Goal: Task Accomplishment & Management: Manage account settings

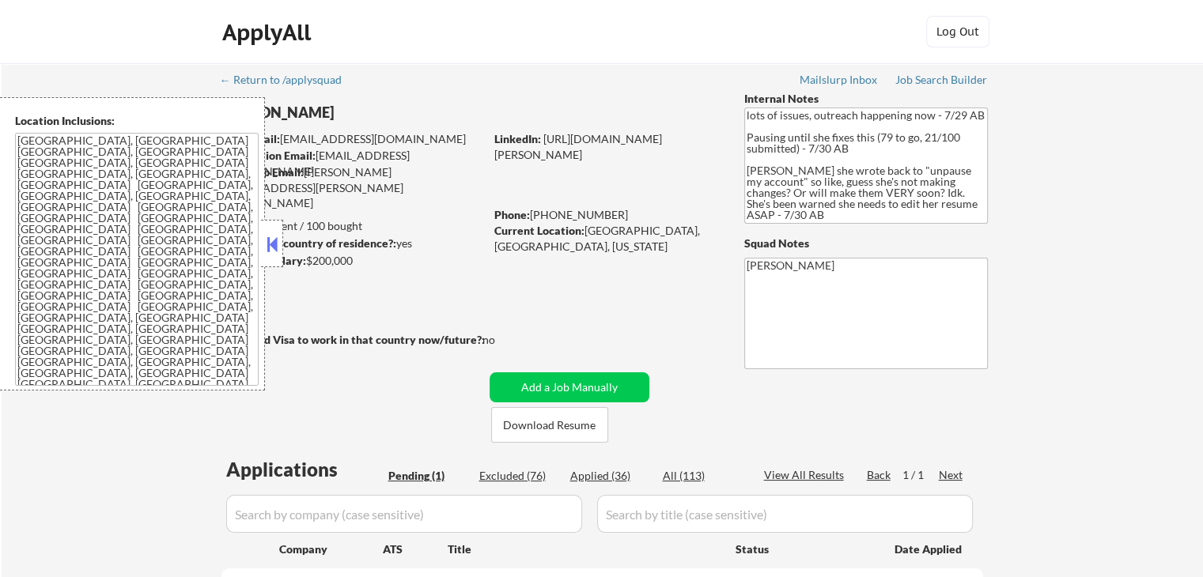
click at [659, 317] on div "← Return to /applysquad Mailslurp Inbox Job Search Builder [PERSON_NAME] User E…" at bounding box center [602, 377] width 789 height 628
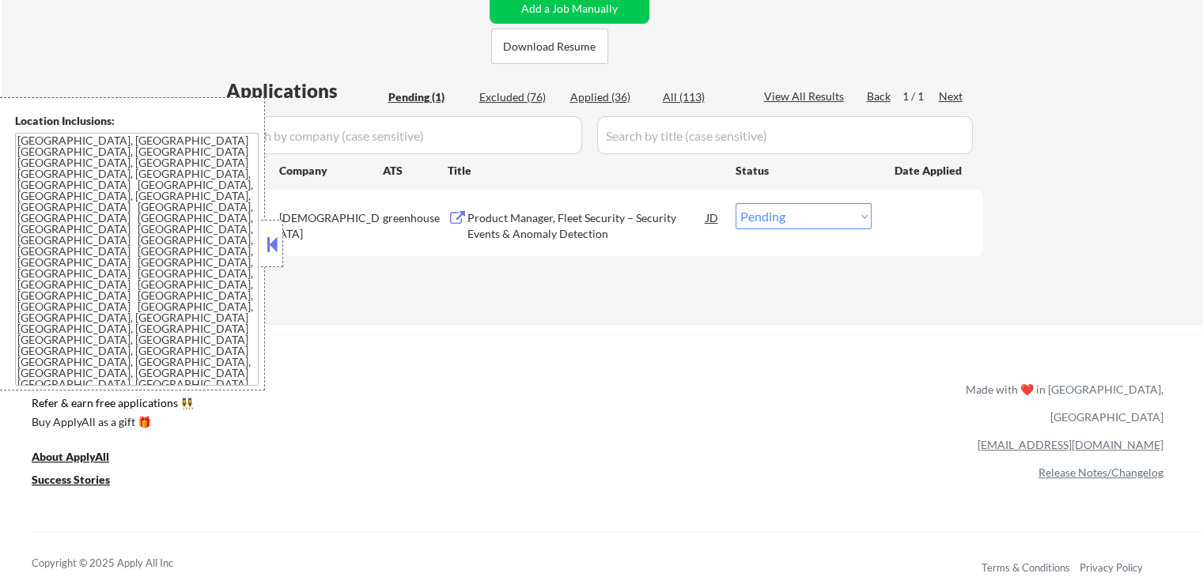
scroll to position [395, 0]
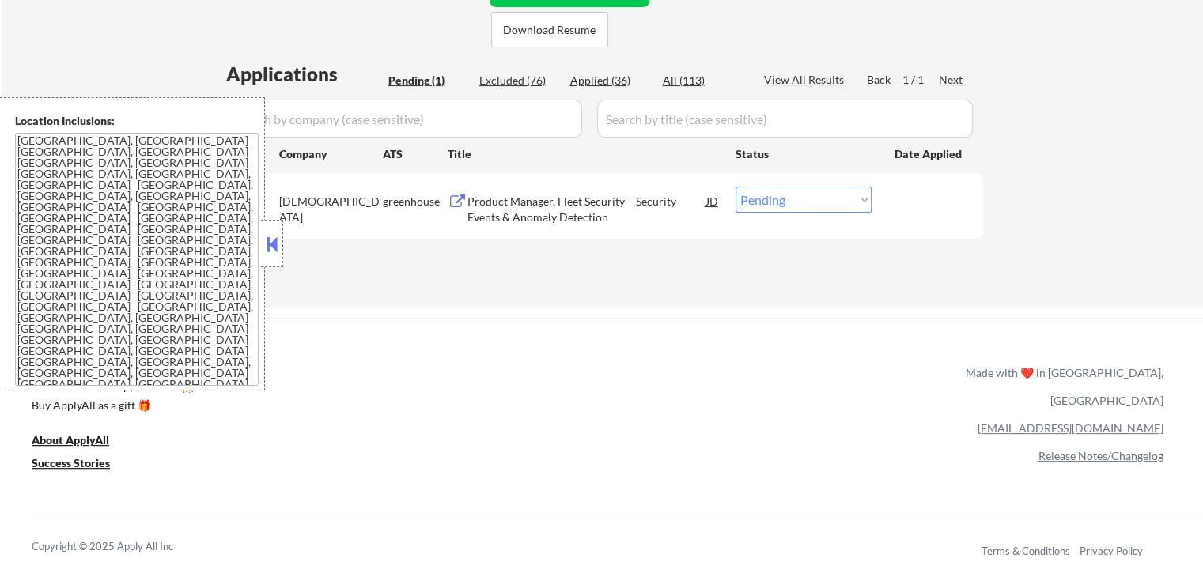
click at [281, 249] on div at bounding box center [272, 243] width 22 height 47
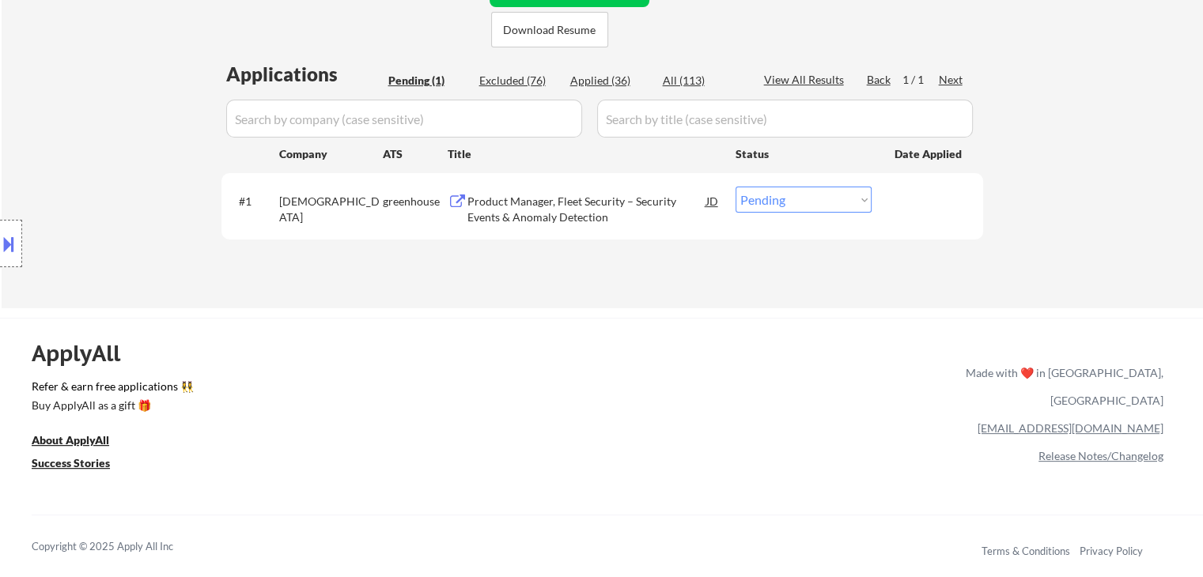
click at [534, 197] on div "Product Manager, Fleet Security – Security Events & Anomaly Detection" at bounding box center [586, 209] width 239 height 31
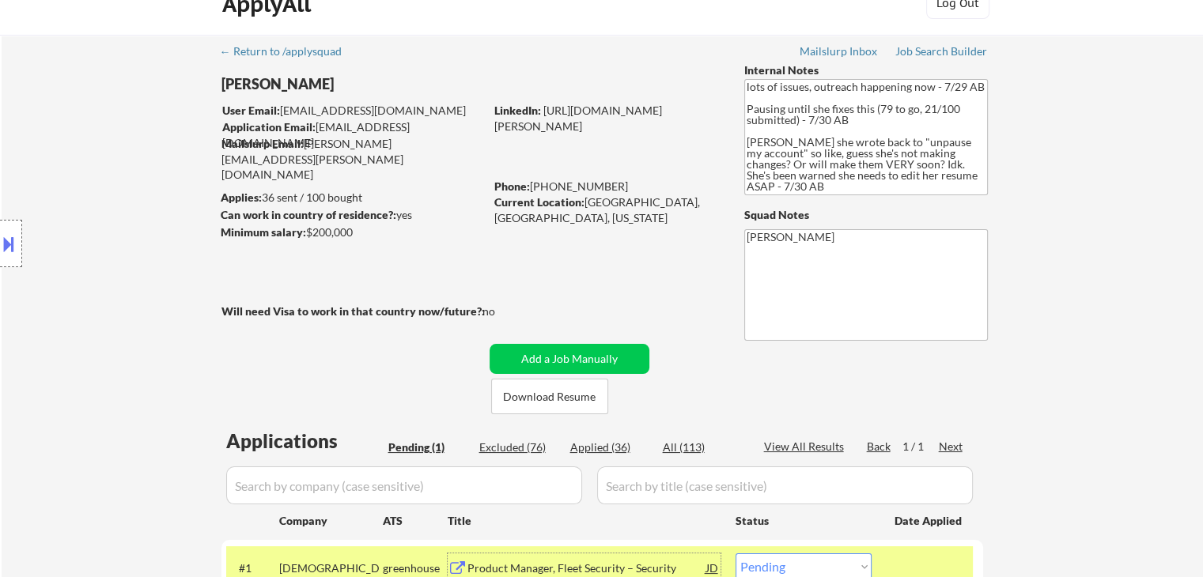
scroll to position [0, 0]
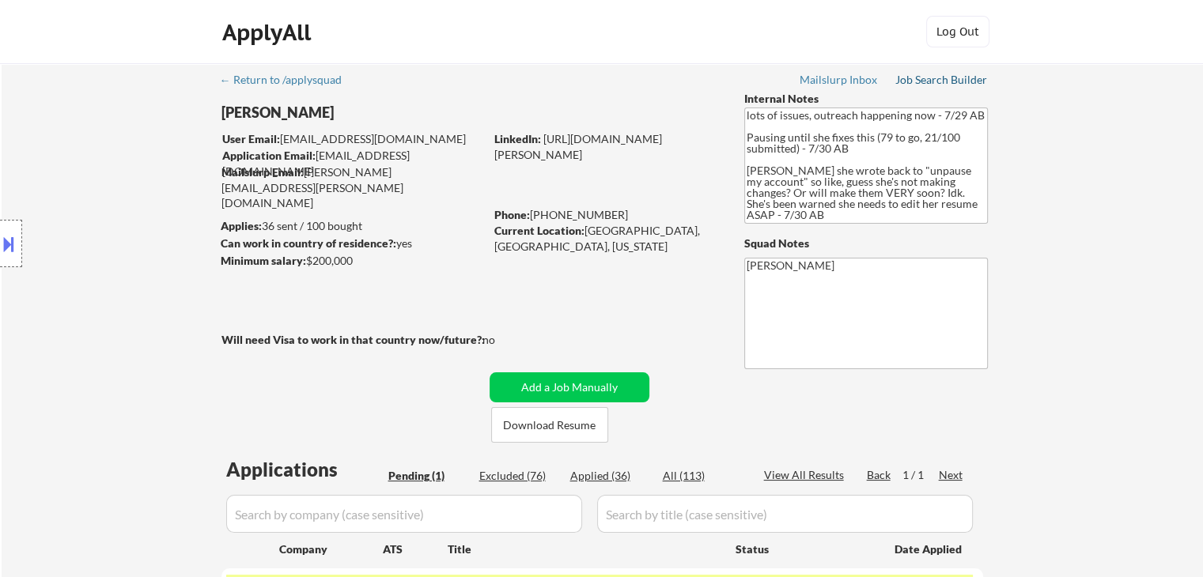
click at [946, 81] on div "Job Search Builder" at bounding box center [941, 79] width 93 height 11
drag, startPoint x: 381, startPoint y: 257, endPoint x: 335, endPoint y: 247, distance: 46.8
click at [329, 251] on div "[PERSON_NAME] User Email: [EMAIL_ADDRESS][DOMAIN_NAME] Application Email: [EMAI…" at bounding box center [479, 267] width 517 height 352
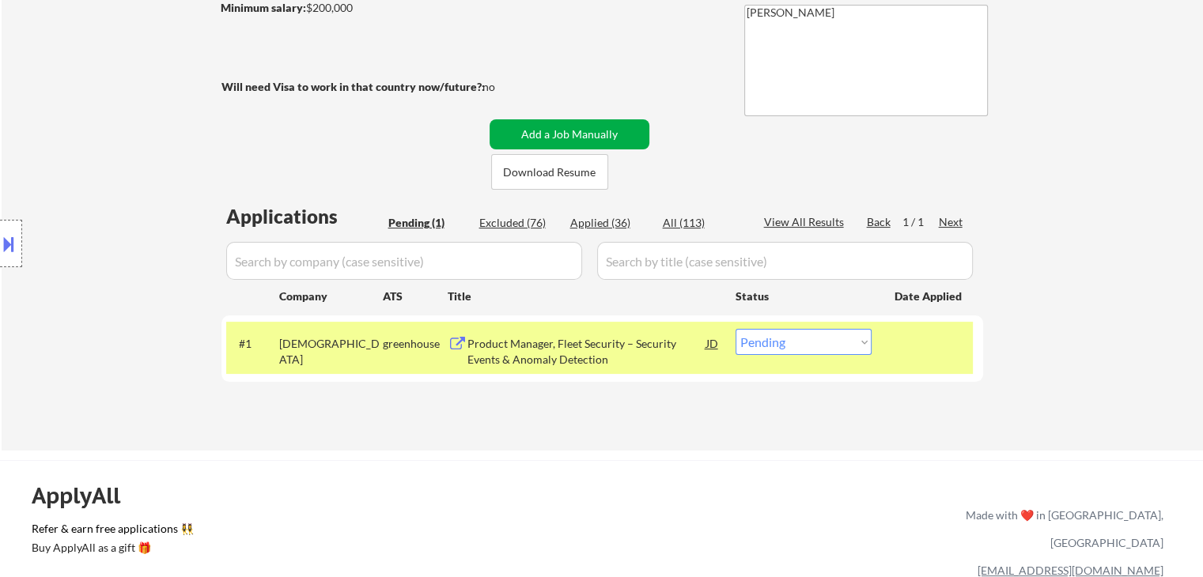
scroll to position [316, 0]
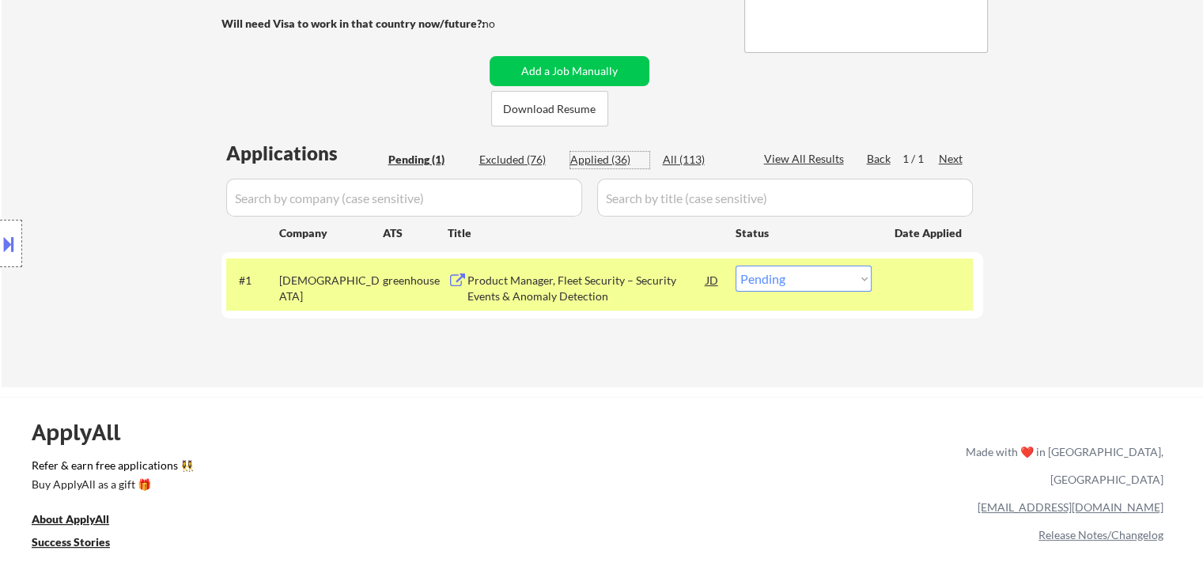
click at [592, 157] on div "Applied (36)" at bounding box center [609, 160] width 79 height 16
select select ""applied""
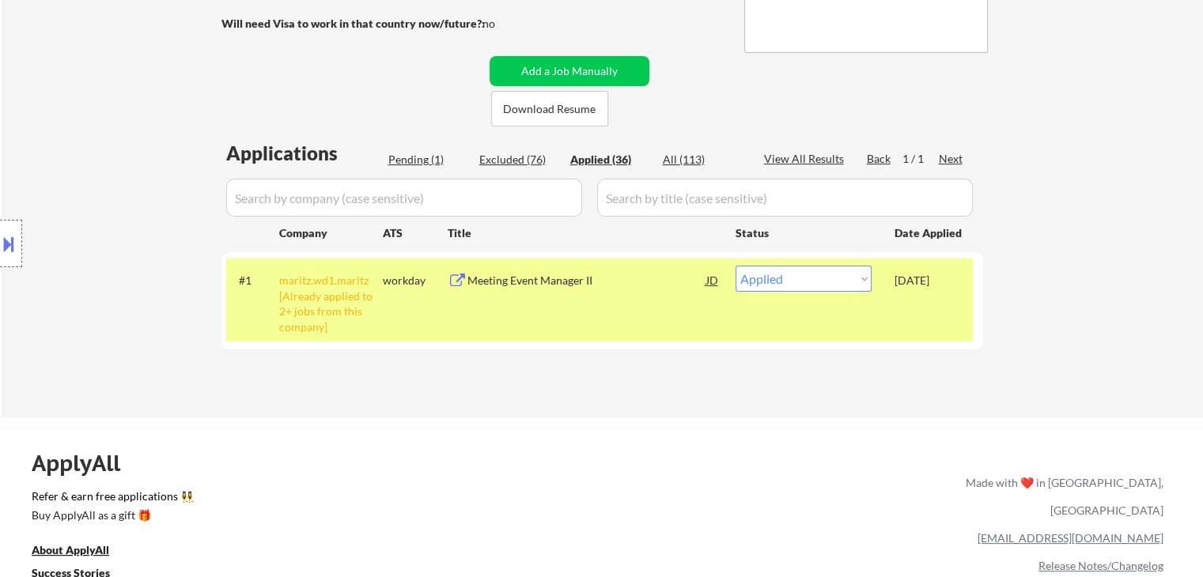
click at [557, 390] on div "← Return to /applysquad Mailslurp Inbox Job Search Builder [PERSON_NAME] User E…" at bounding box center [602, 76] width 789 height 659
select select ""applied""
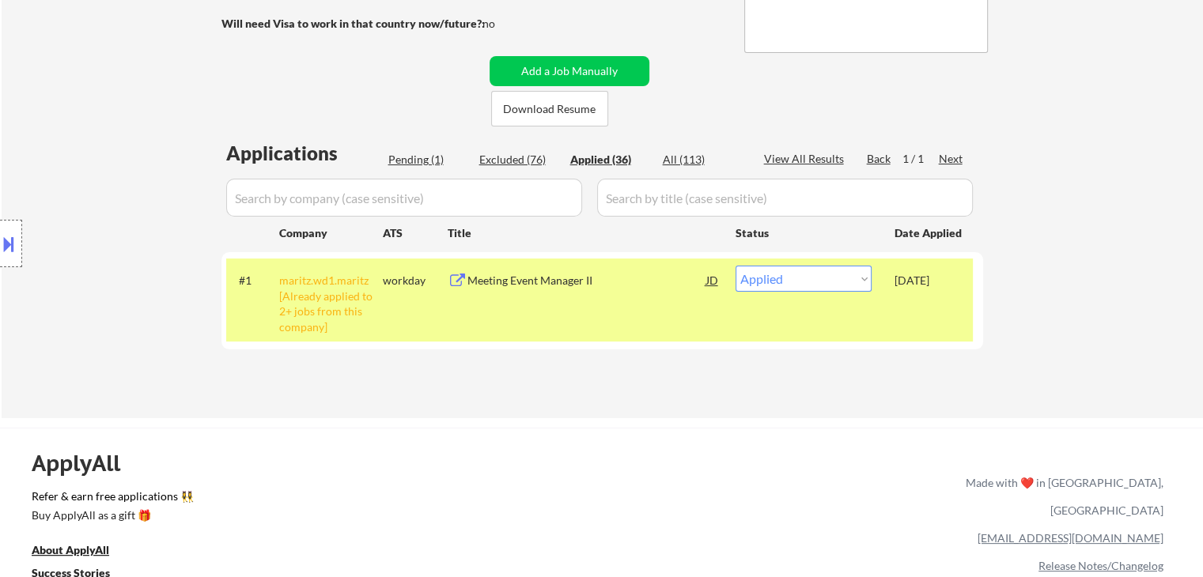
select select ""applied""
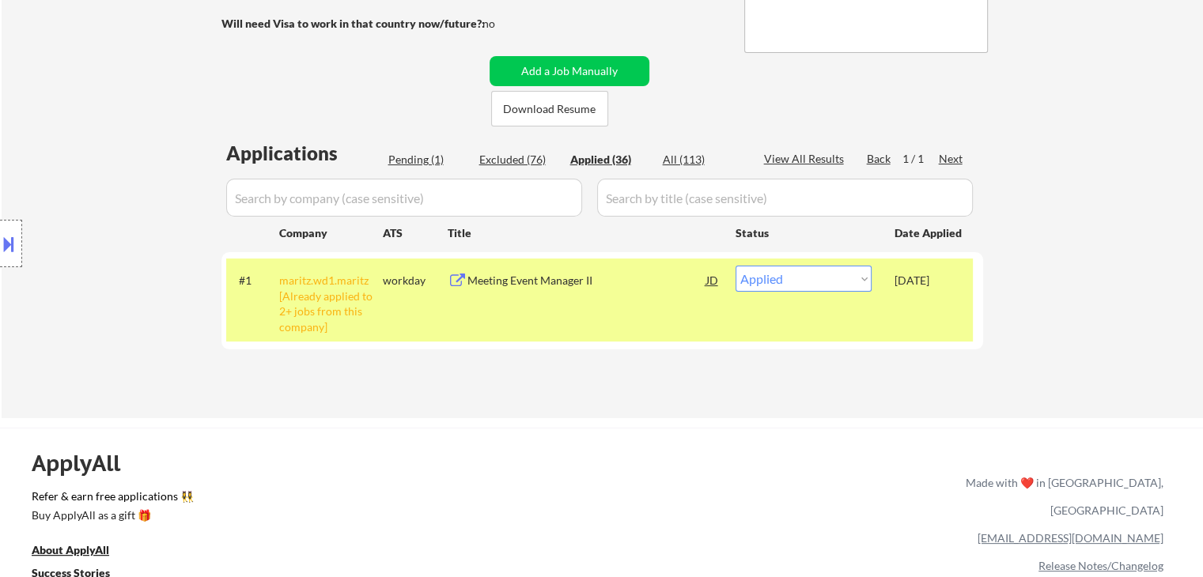
select select ""applied""
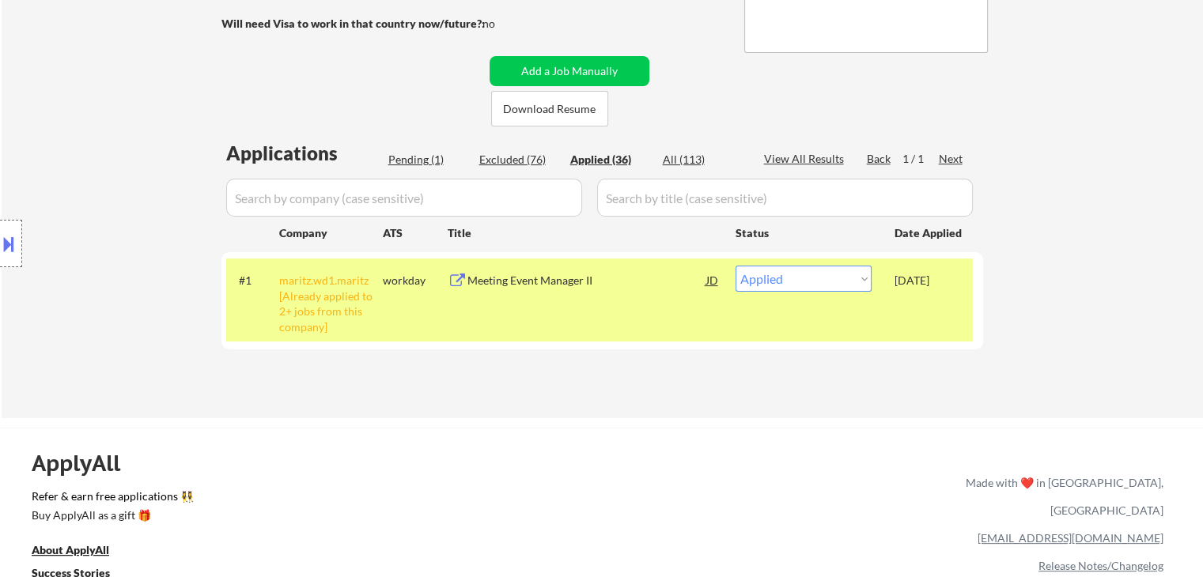
select select ""applied""
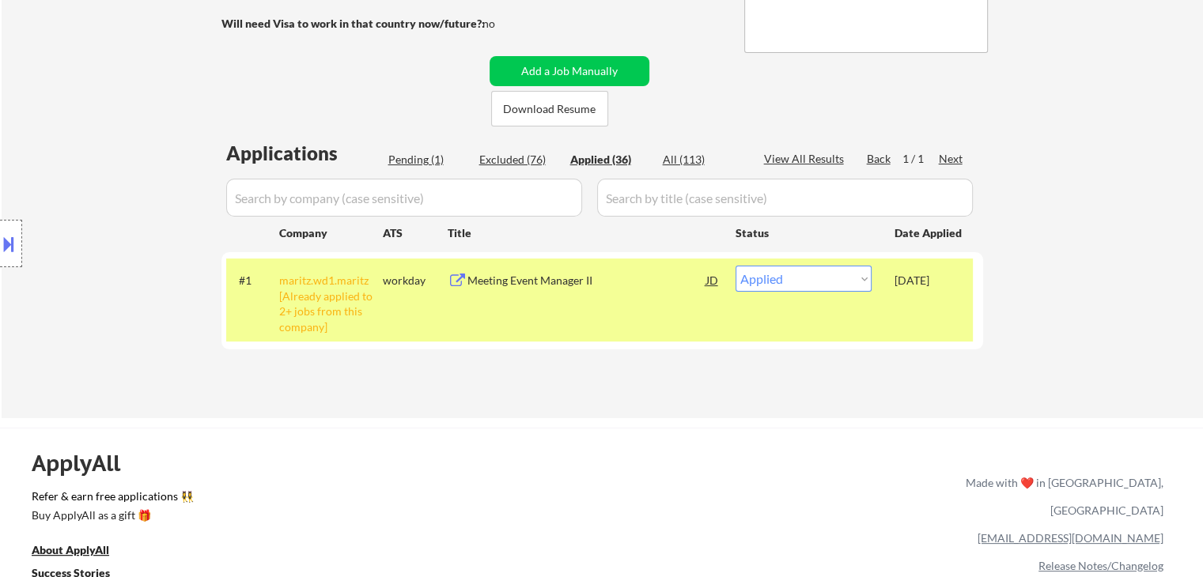
select select ""applied""
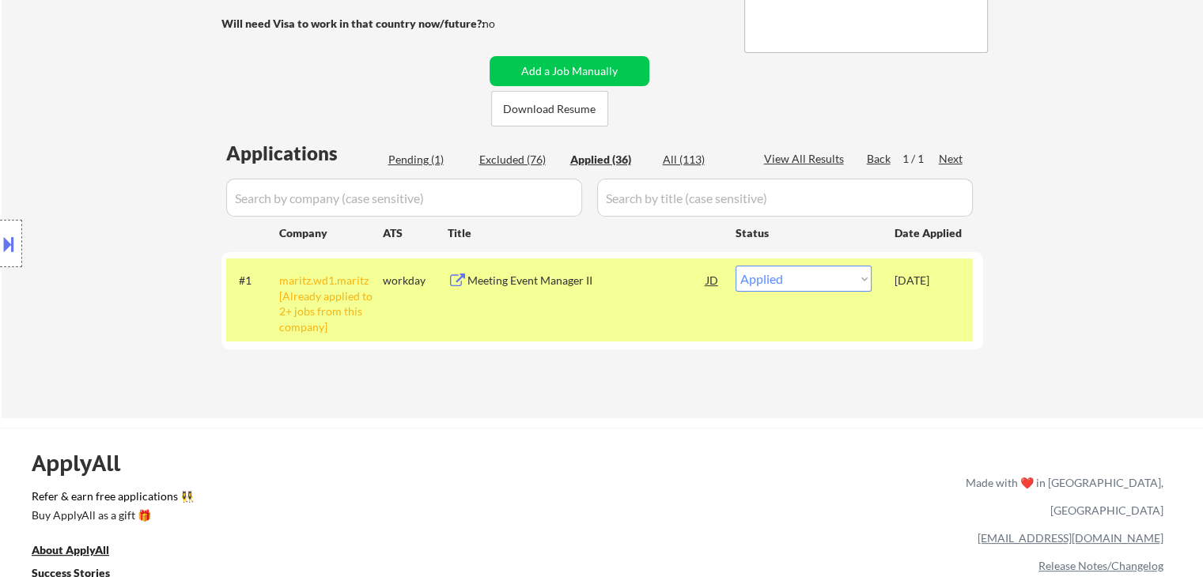
select select ""applied""
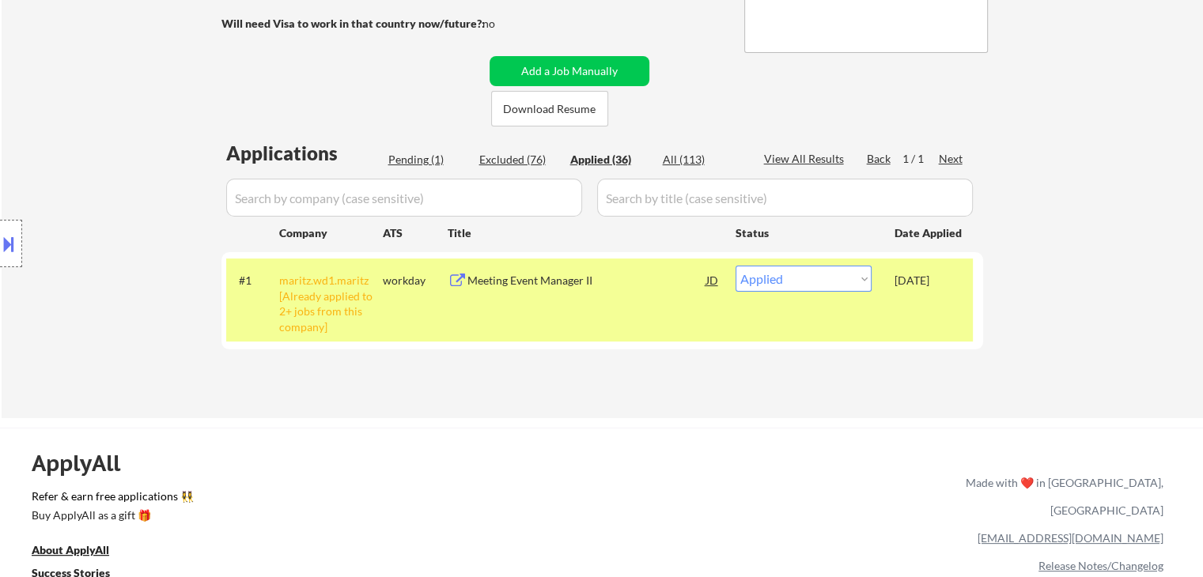
select select ""applied""
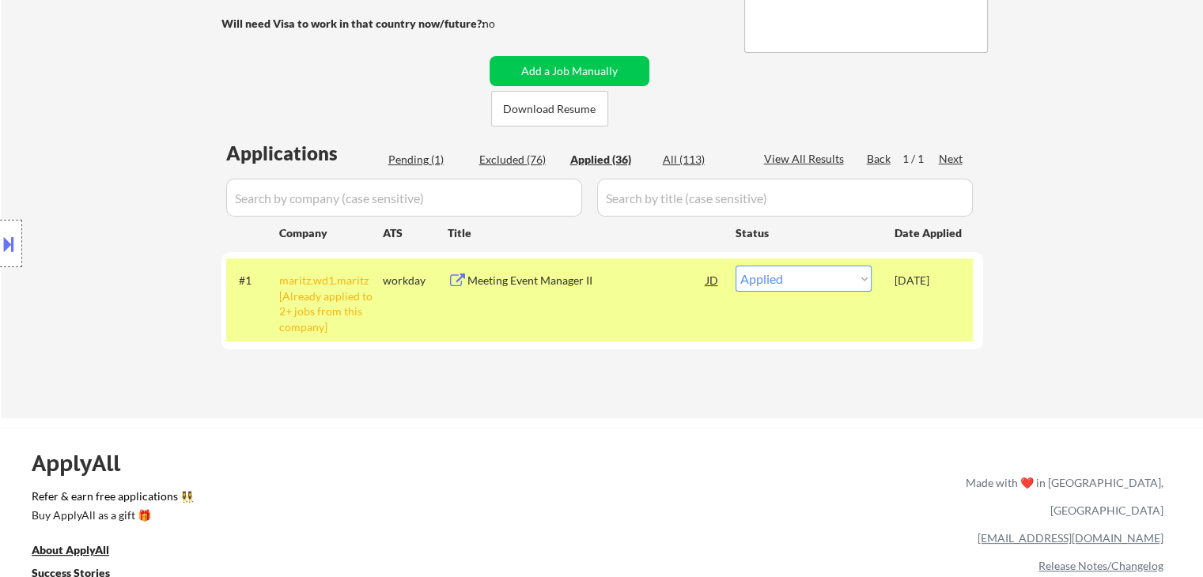
select select ""applied""
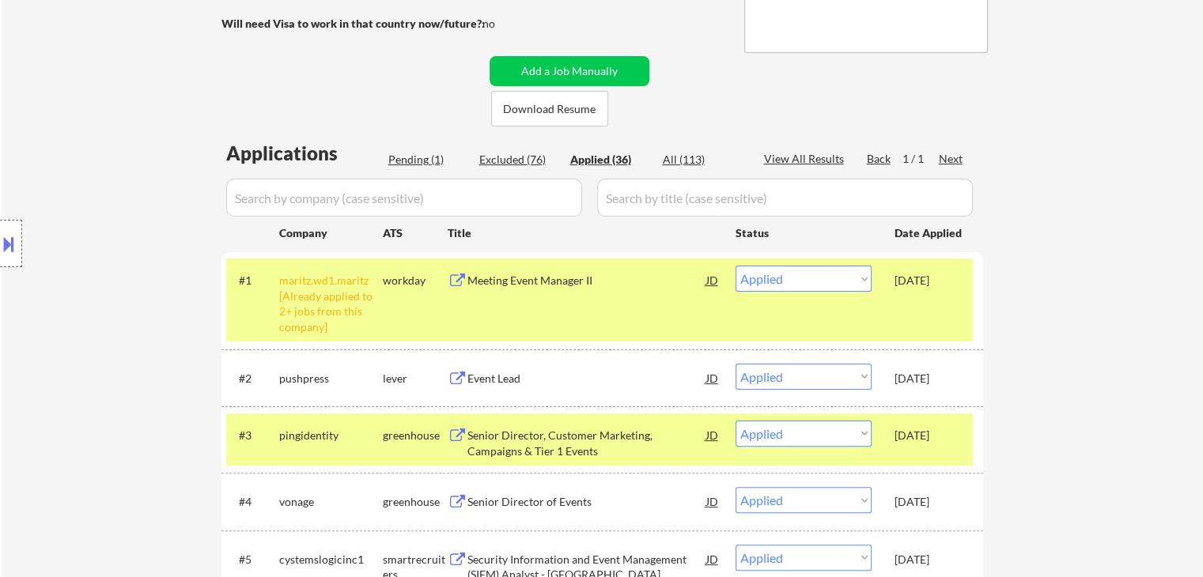
drag, startPoint x: 1124, startPoint y: 196, endPoint x: 1044, endPoint y: 205, distance: 80.3
